Goal: Task Accomplishment & Management: Manage account settings

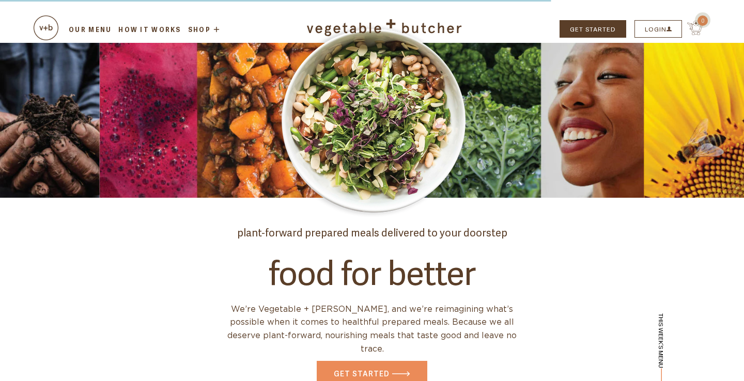
click at [89, 25] on link "Our Menu" at bounding box center [90, 29] width 46 height 9
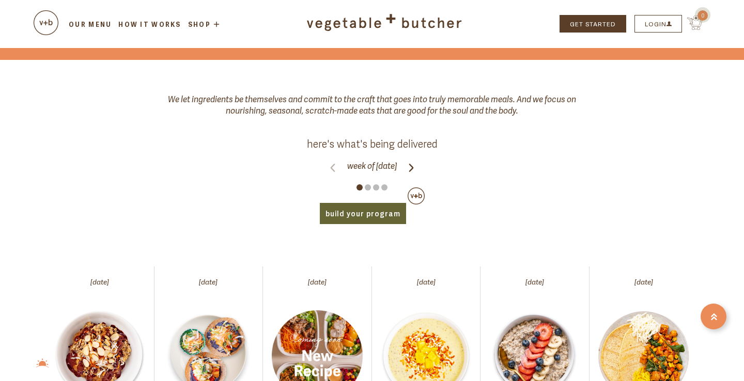
scroll to position [429, 0]
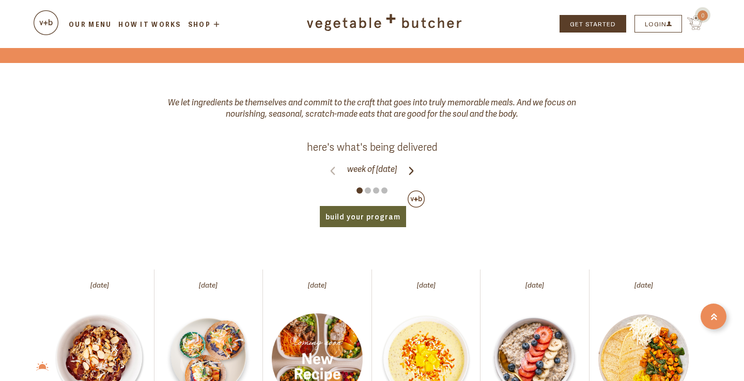
click at [415, 167] on icon at bounding box center [411, 171] width 8 height 8
click input "Week of Monday, August 25" at bounding box center [0, 0] width 0 height 0
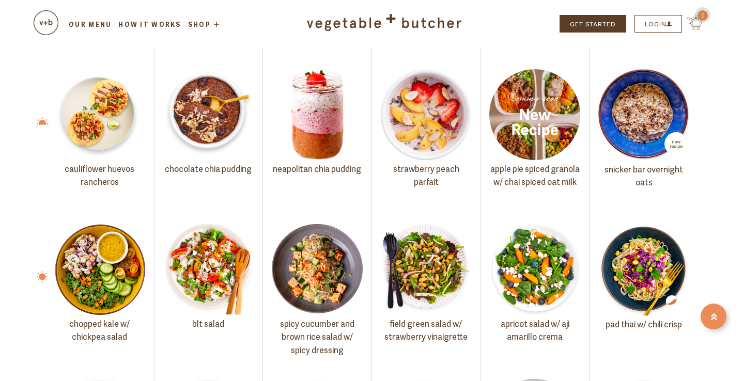
scroll to position [671, 0]
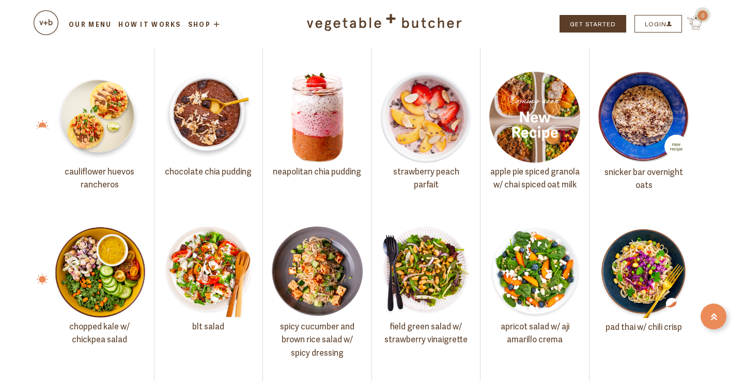
click at [232, 270] on img at bounding box center [208, 272] width 91 height 91
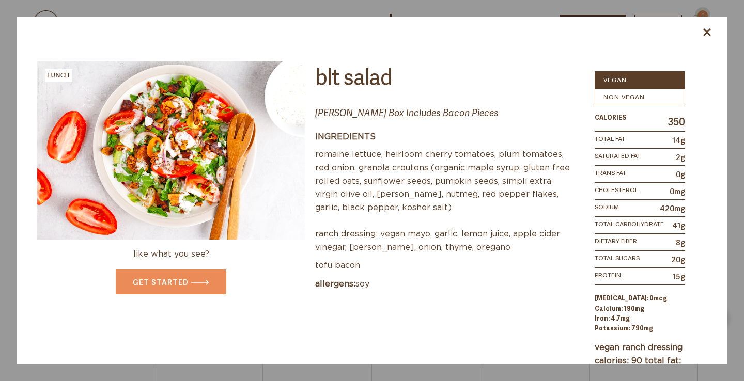
click at [709, 37] on link at bounding box center [707, 30] width 8 height 19
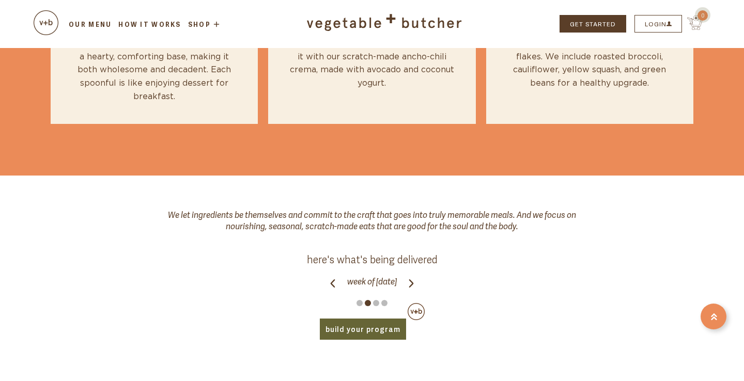
scroll to position [232, 0]
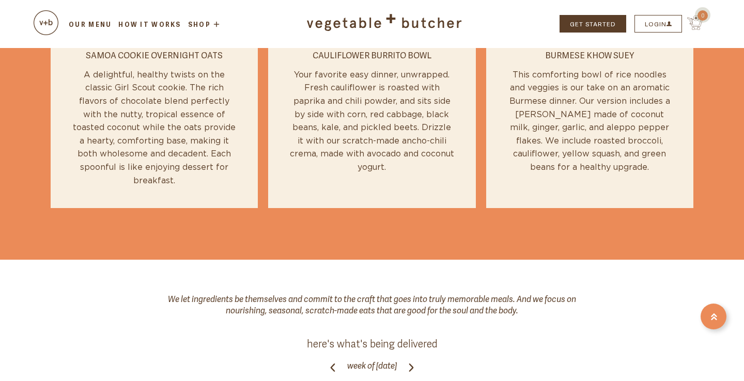
click at [654, 22] on button "LOGIN" at bounding box center [659, 24] width 48 height 18
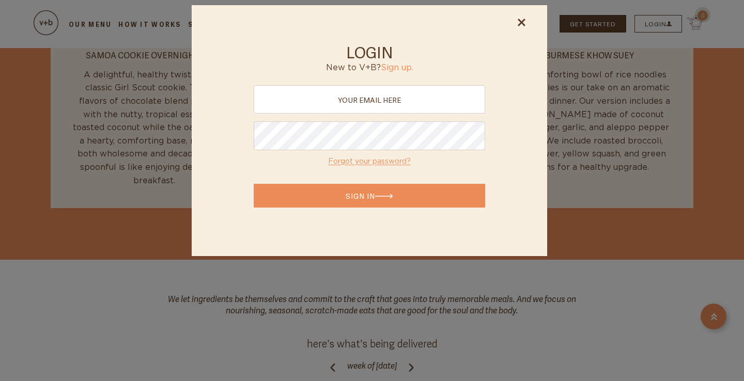
click at [654, 22] on div at bounding box center [372, 190] width 744 height 381
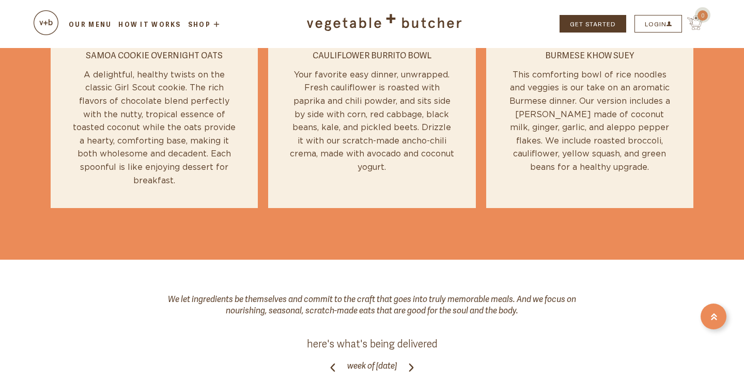
click at [656, 23] on button "LOGIN" at bounding box center [659, 24] width 48 height 18
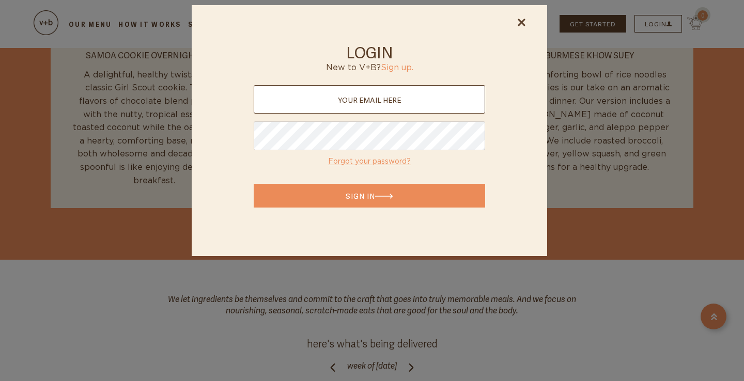
type input "sara.faradji@gmail.com"
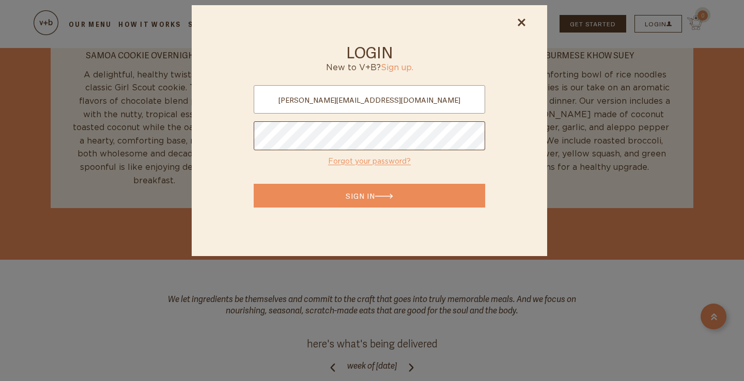
click at [369, 196] on button "Sign In" at bounding box center [370, 196] width 232 height 24
click at [409, 198] on button "Sign In" at bounding box center [370, 196] width 232 height 24
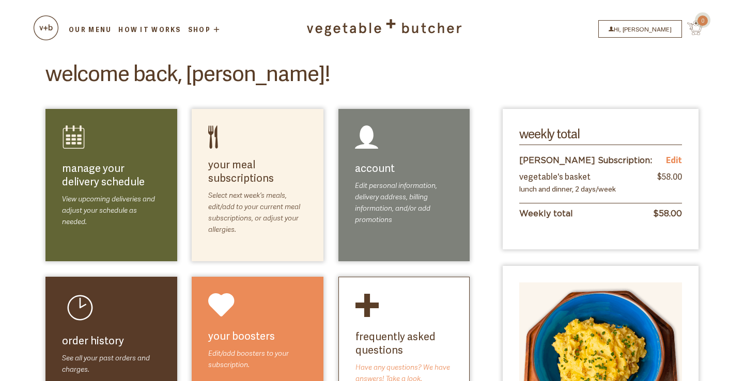
click at [675, 154] on link "Edit" at bounding box center [674, 159] width 16 height 13
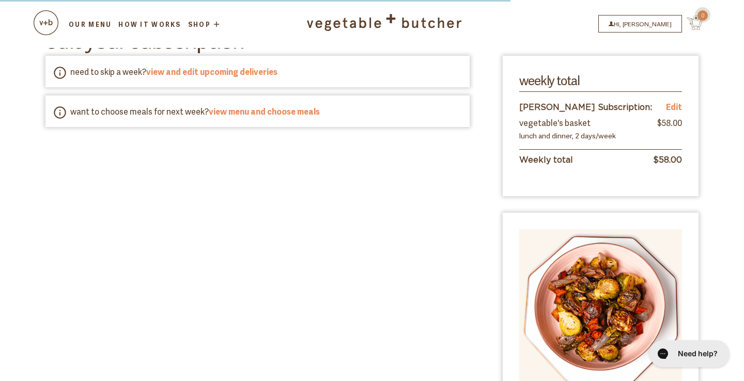
scroll to position [70, 0]
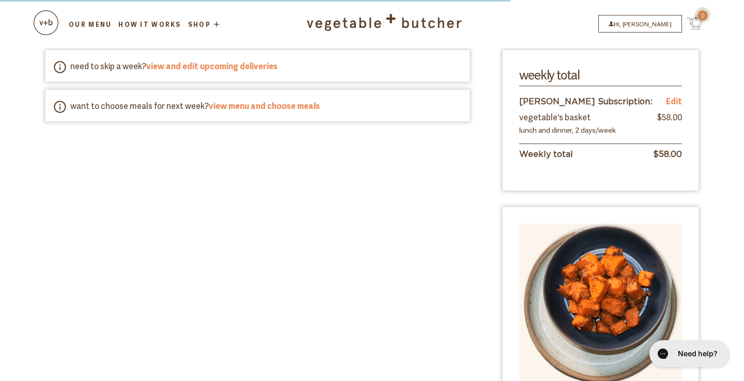
select select "Vegetable's Basket"
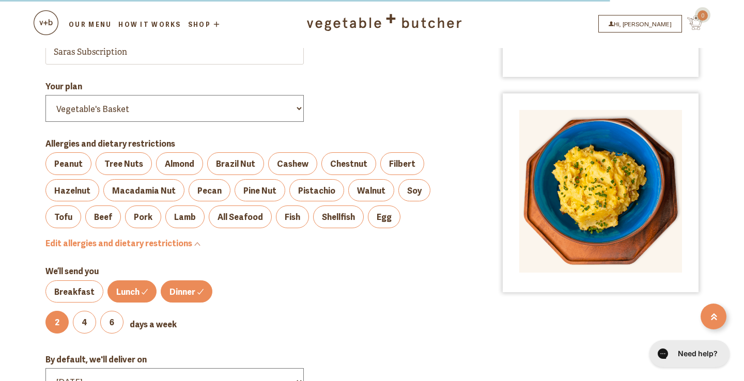
scroll to position [190, 0]
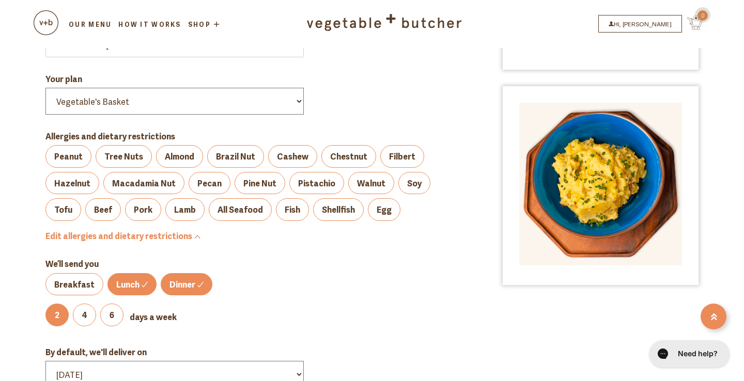
click at [90, 304] on label "4" at bounding box center [84, 315] width 23 height 23
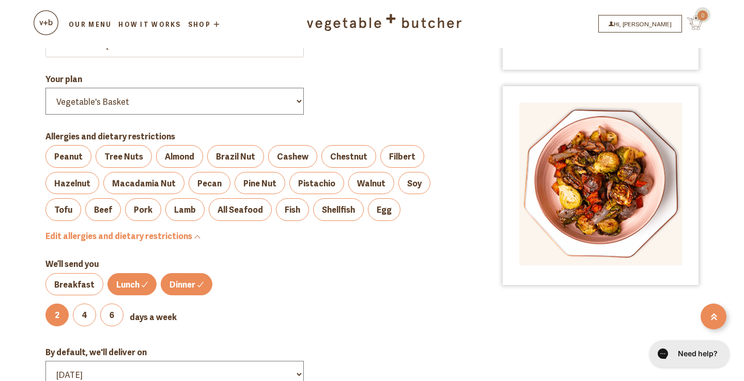
click at [0, 0] on input "4" at bounding box center [0, 0] width 0 height 0
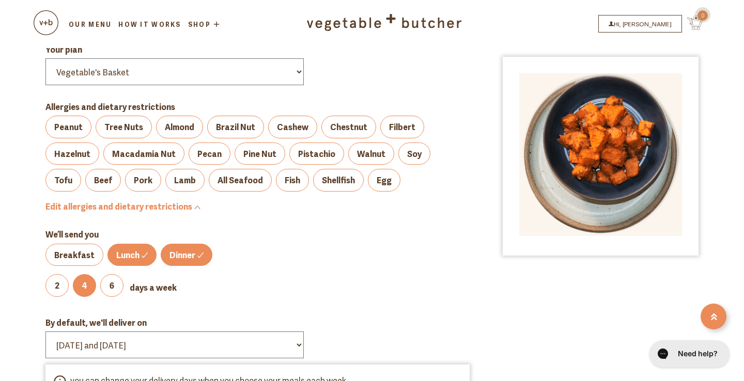
scroll to position [235, 0]
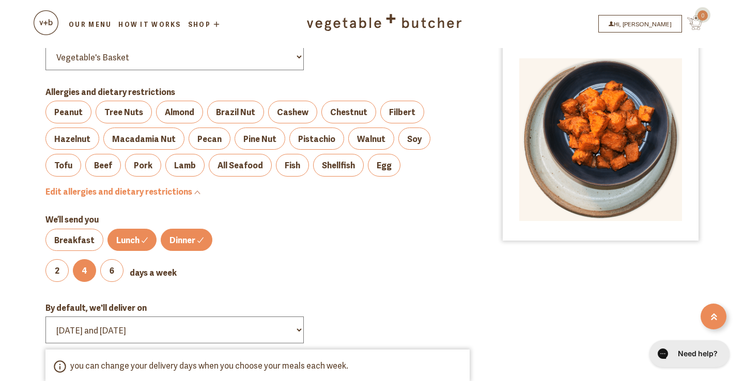
select select "Monday and Friday"
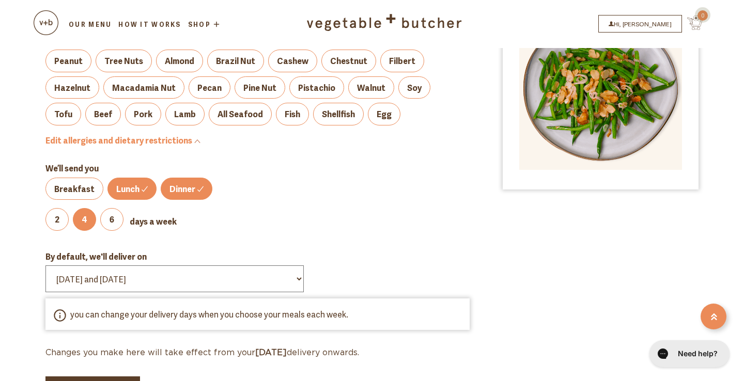
scroll to position [452, 0]
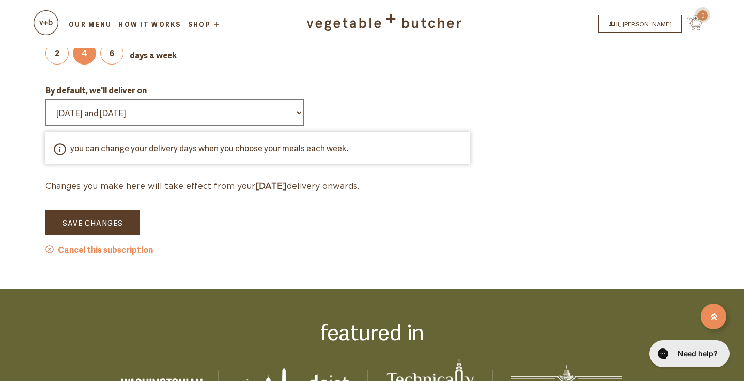
click at [115, 210] on button "Save Changes" at bounding box center [92, 222] width 95 height 25
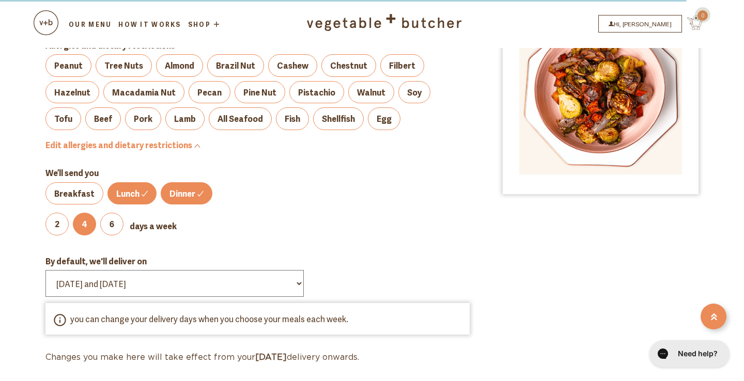
scroll to position [489, 0]
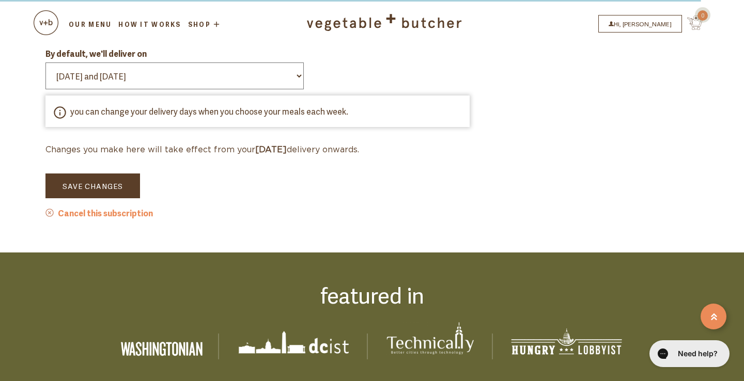
click at [104, 174] on button "Save Changes" at bounding box center [92, 186] width 95 height 25
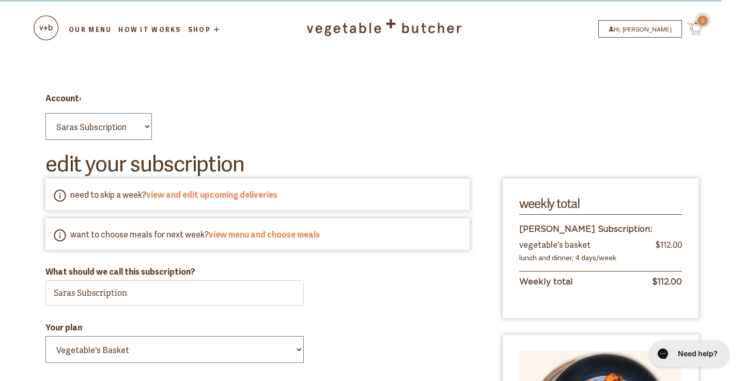
scroll to position [0, 0]
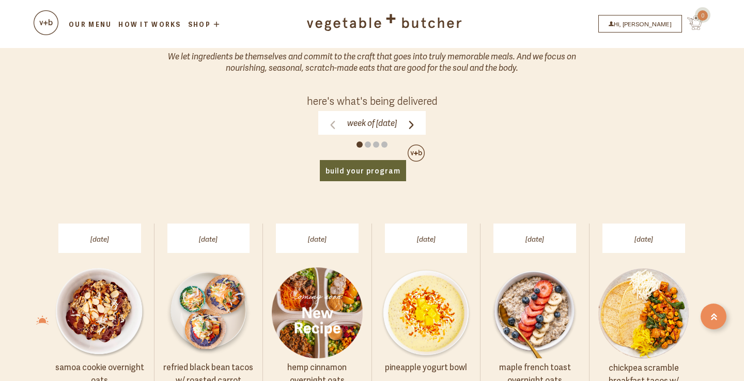
scroll to position [248, 0]
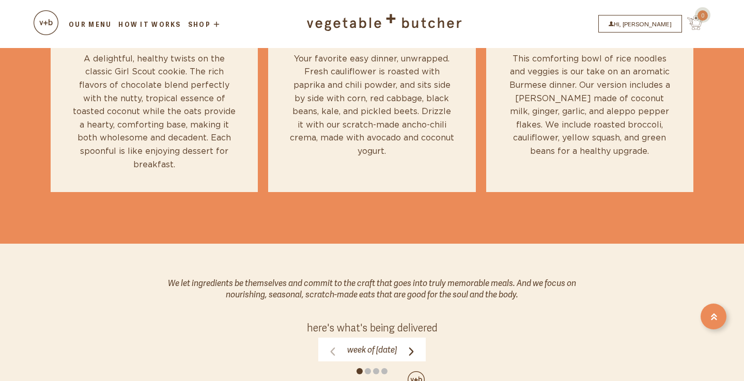
click at [662, 27] on link "Hi, [PERSON_NAME]" at bounding box center [640, 24] width 84 height 18
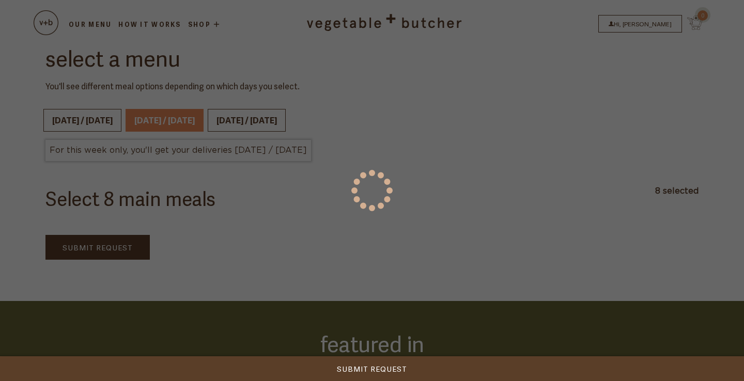
scroll to position [124, 0]
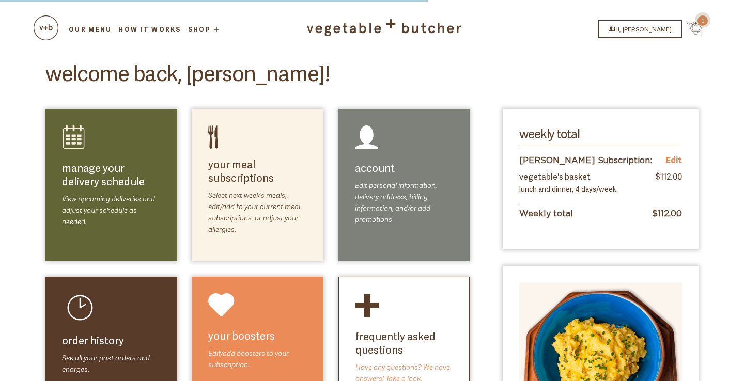
click at [249, 190] on link "select meals" at bounding box center [278, 187] width 58 height 12
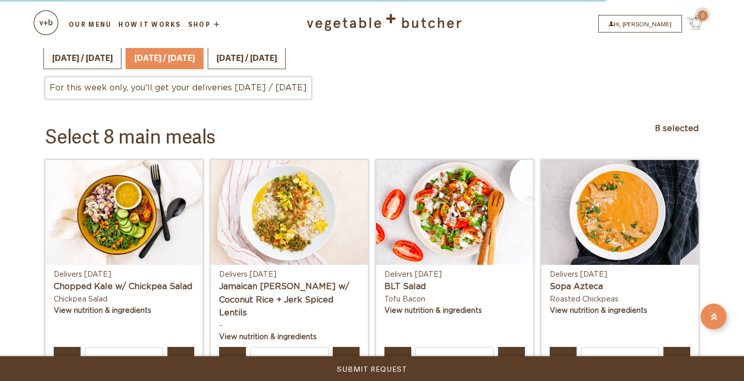
scroll to position [245, 0]
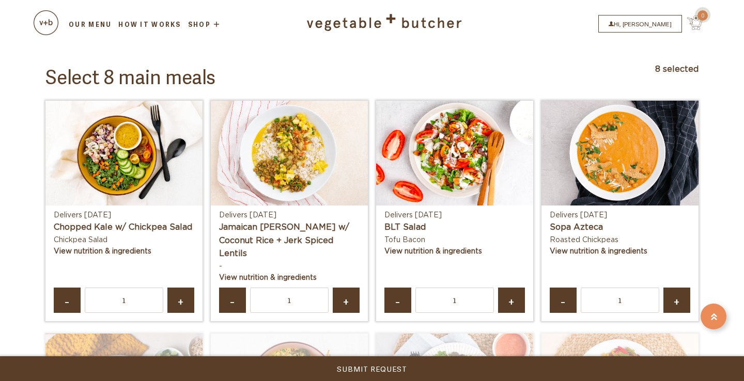
click at [227, 288] on link "-" at bounding box center [232, 300] width 27 height 25
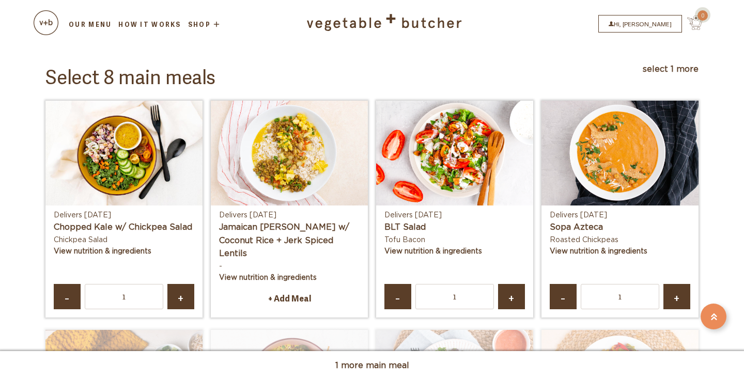
click at [565, 294] on span "-" at bounding box center [563, 297] width 8 height 7
click at [511, 294] on span "+" at bounding box center [511, 297] width 8 height 7
type input "2"
click at [297, 288] on link "+ Add Meal" at bounding box center [289, 299] width 141 height 22
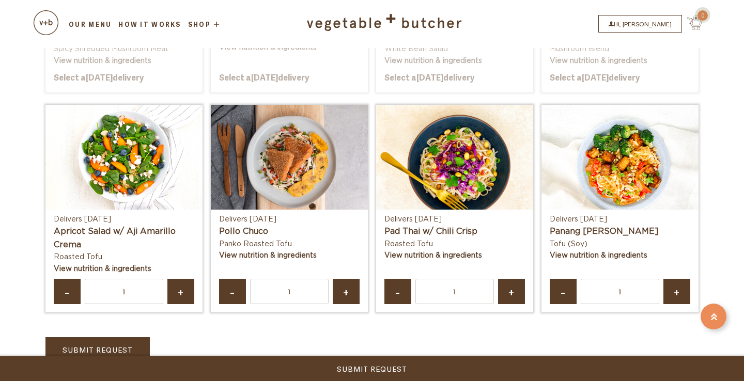
scroll to position [691, 0]
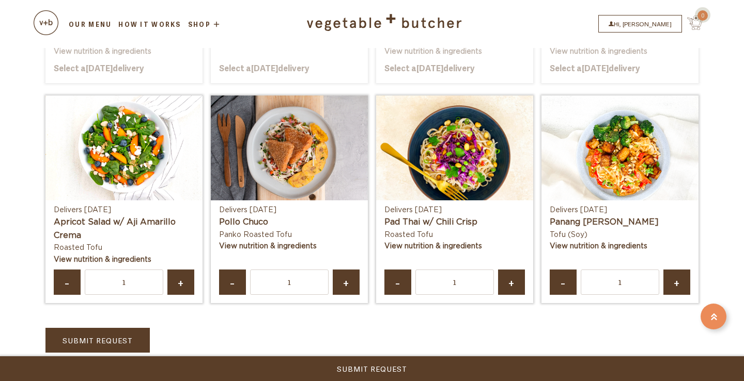
click at [71, 279] on span "-" at bounding box center [67, 282] width 8 height 7
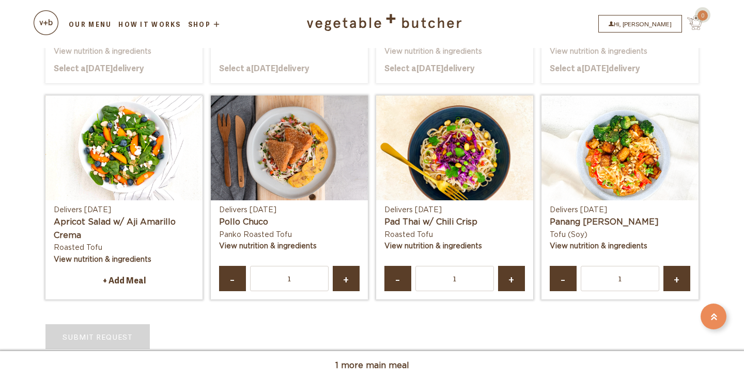
click at [234, 275] on span "-" at bounding box center [232, 278] width 8 height 7
click at [516, 266] on link "+" at bounding box center [511, 278] width 27 height 25
type input "2"
click at [674, 275] on span "+" at bounding box center [677, 278] width 8 height 7
type input "2"
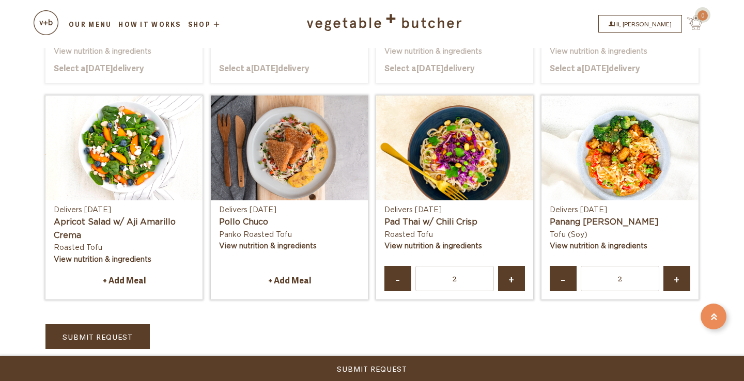
click at [140, 325] on link "Submit Request" at bounding box center [97, 337] width 104 height 25
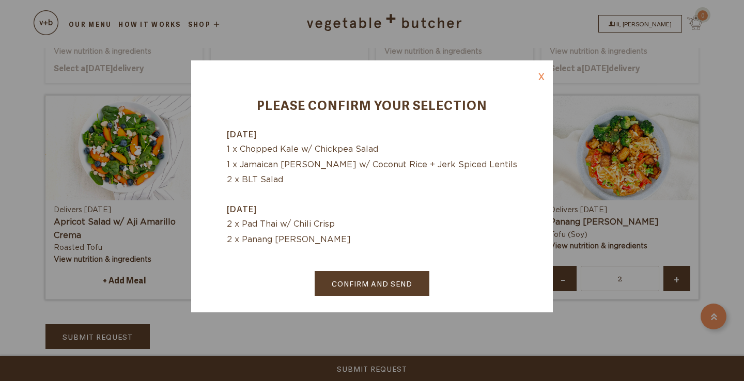
click at [345, 288] on link "Confirm and Send" at bounding box center [372, 283] width 115 height 25
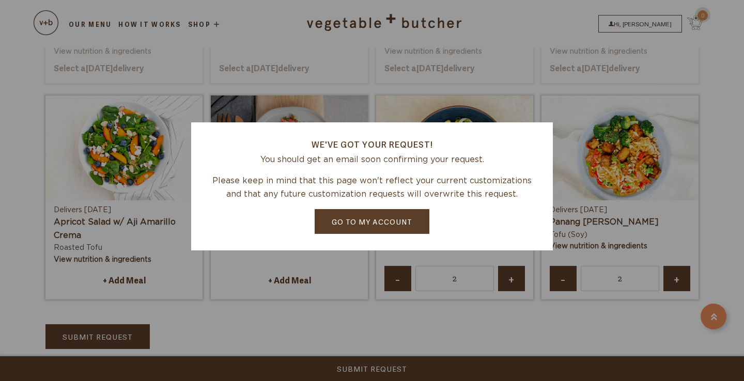
click at [339, 228] on link "Go to my account" at bounding box center [372, 221] width 115 height 25
